Goal: Check status: Check status

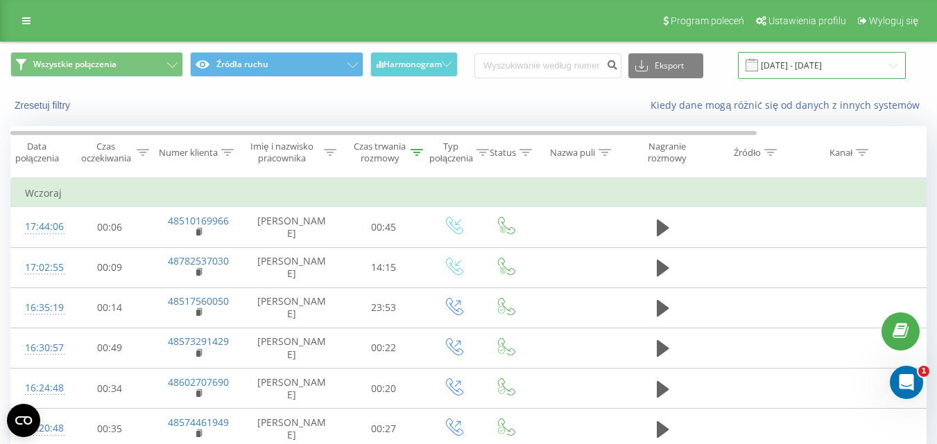
click at [772, 60] on input "[DATE] - [DATE]" at bounding box center [822, 65] width 168 height 27
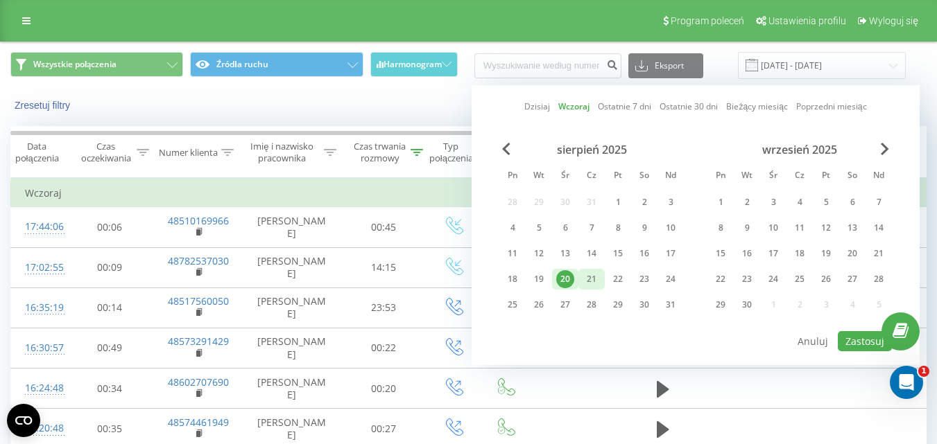
click at [589, 276] on div "21" at bounding box center [591, 279] width 18 height 18
click at [589, 275] on div "21" at bounding box center [591, 279] width 18 height 18
click at [848, 338] on button "Zastosuj" at bounding box center [865, 341] width 54 height 20
type input "[DATE] - [DATE]"
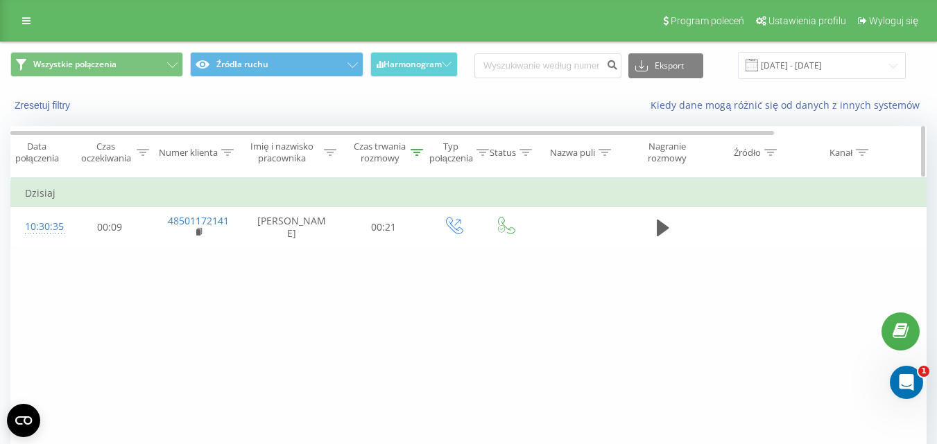
click at [414, 148] on div at bounding box center [416, 153] width 12 height 12
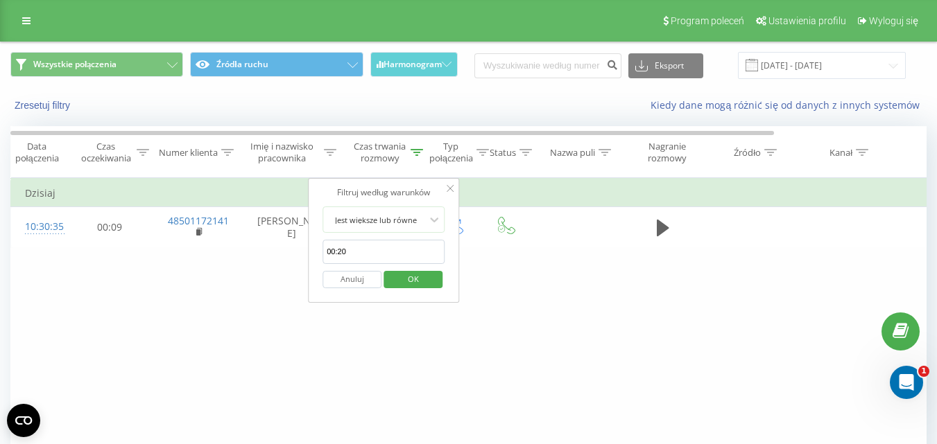
click at [337, 277] on button "Anuluj" at bounding box center [351, 279] width 59 height 17
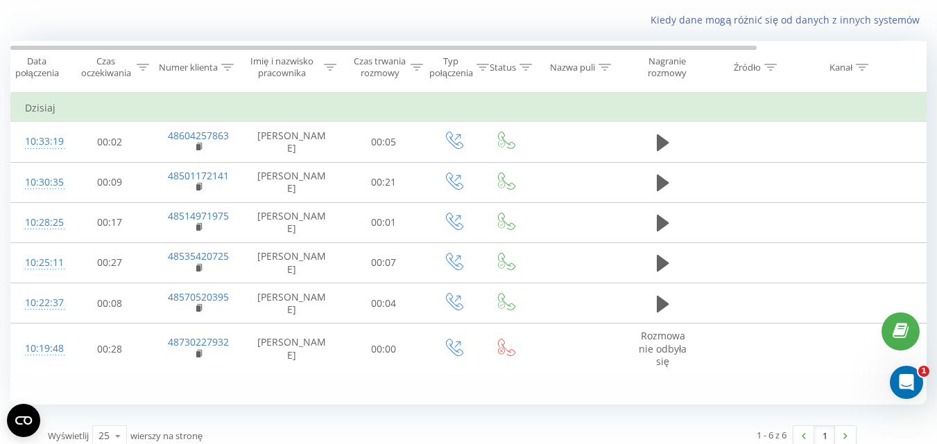
scroll to position [83, 0]
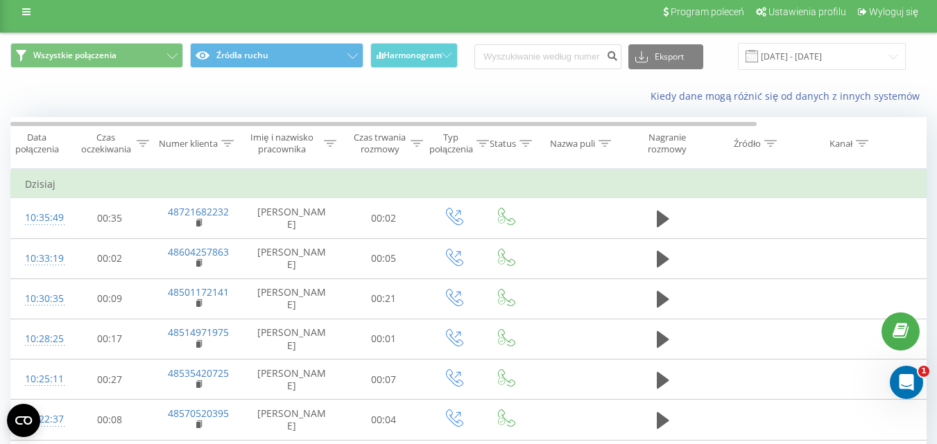
scroll to position [108, 0]
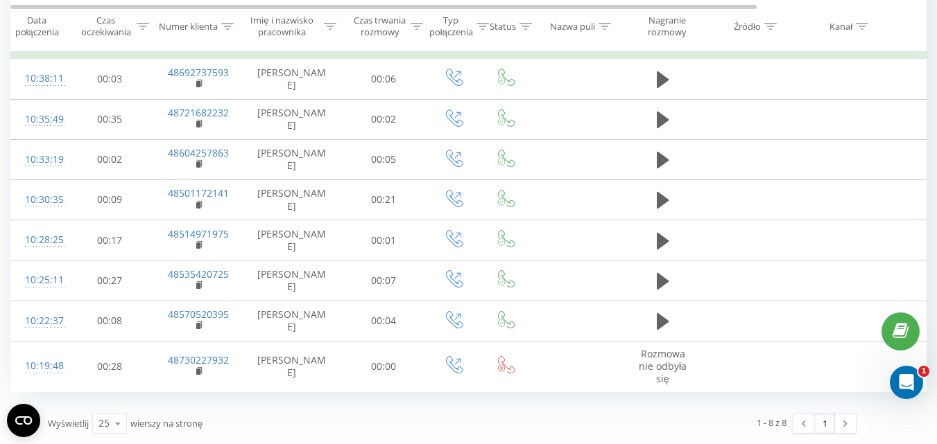
scroll to position [65, 0]
